Goal: Task Accomplishment & Management: Manage account settings

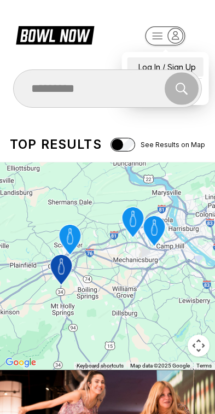
click at [187, 59] on div "Log In / Sign Up" at bounding box center [165, 66] width 76 height 19
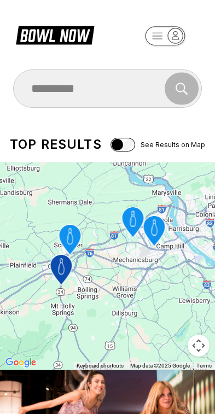
select select "**"
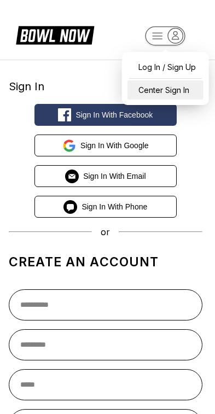
click at [180, 91] on div "Center Sign In" at bounding box center [165, 89] width 76 height 19
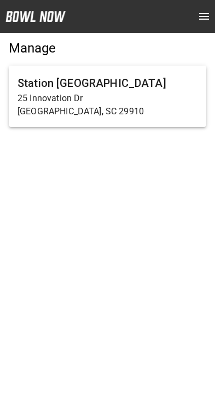
click at [146, 96] on p "25 Innovation Dr" at bounding box center [108, 98] width 180 height 13
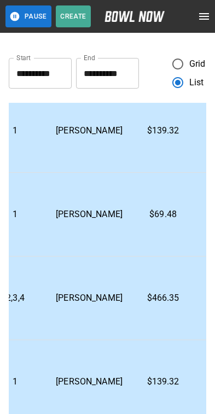
scroll to position [701, 329]
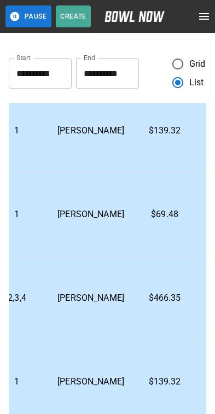
click at [143, 221] on p "$69.48" at bounding box center [165, 214] width 44 height 13
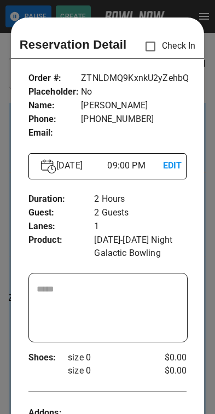
scroll to position [18, 0]
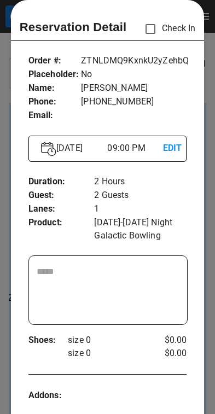
click at [208, 187] on div at bounding box center [107, 207] width 215 height 414
